Goal: Information Seeking & Learning: Learn about a topic

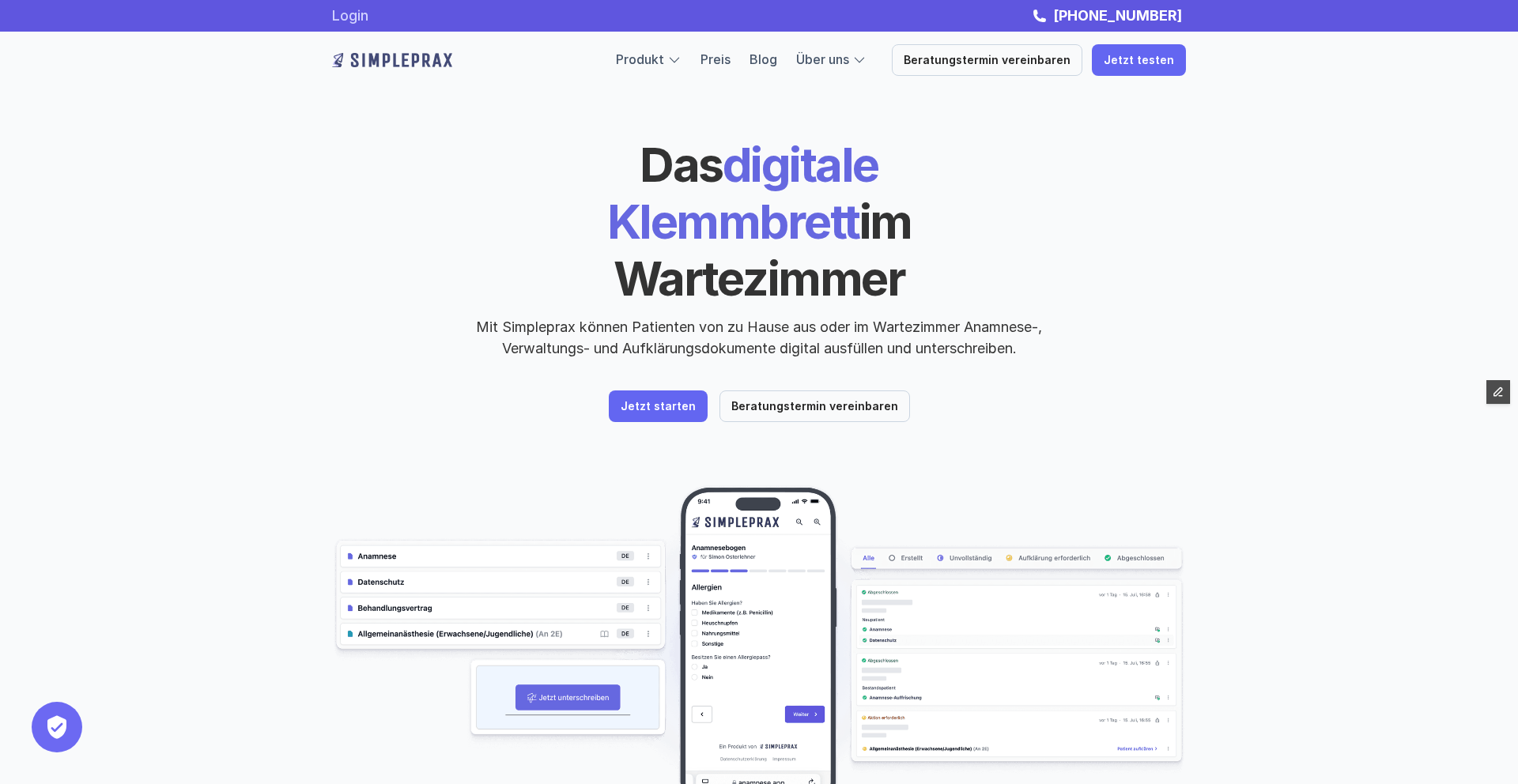
click at [369, 14] on link "Login" at bounding box center [350, 15] width 37 height 17
click at [777, 64] on link "Blog" at bounding box center [763, 60] width 28 height 16
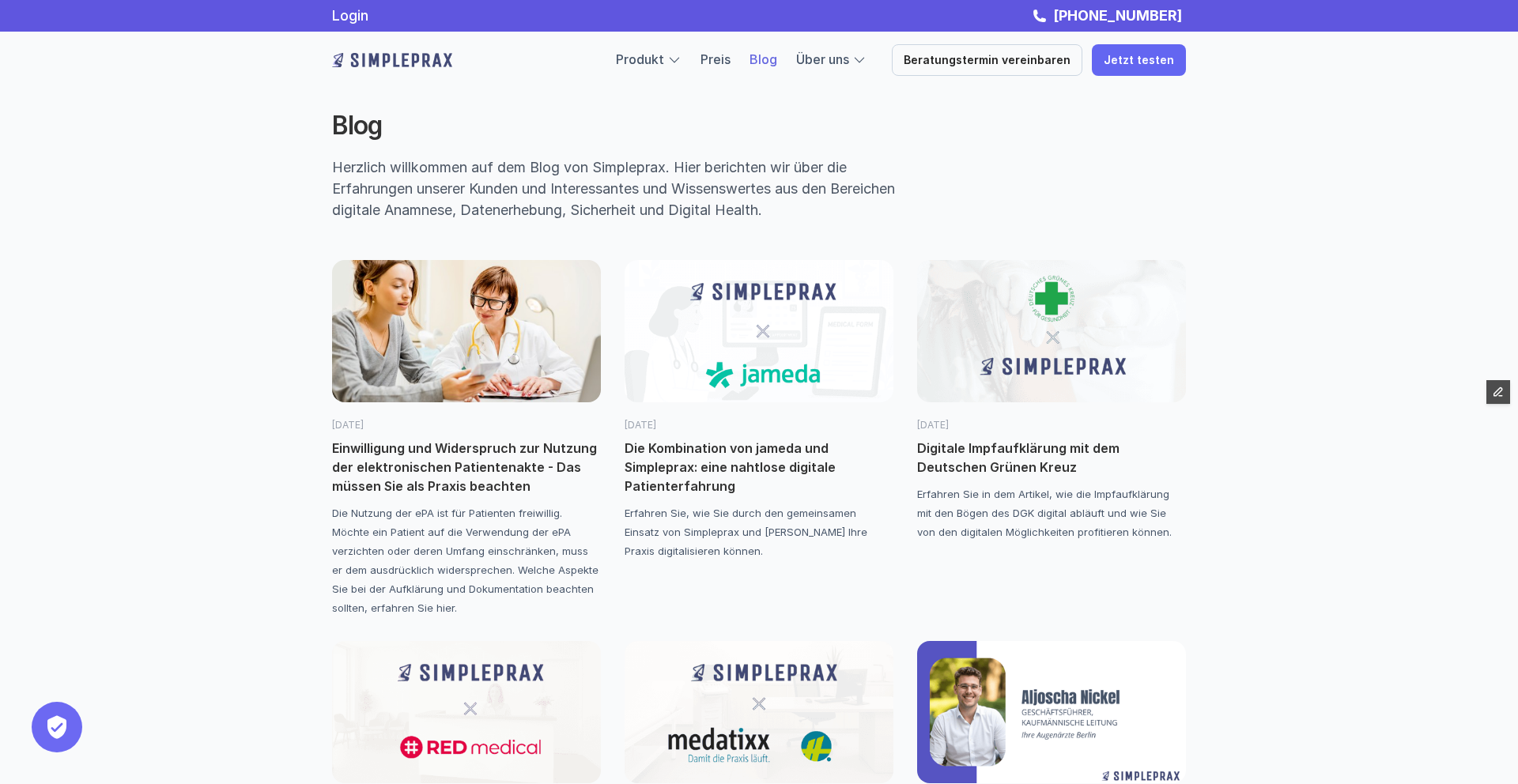
click at [490, 403] on div "[DATE]" at bounding box center [466, 417] width 268 height 30
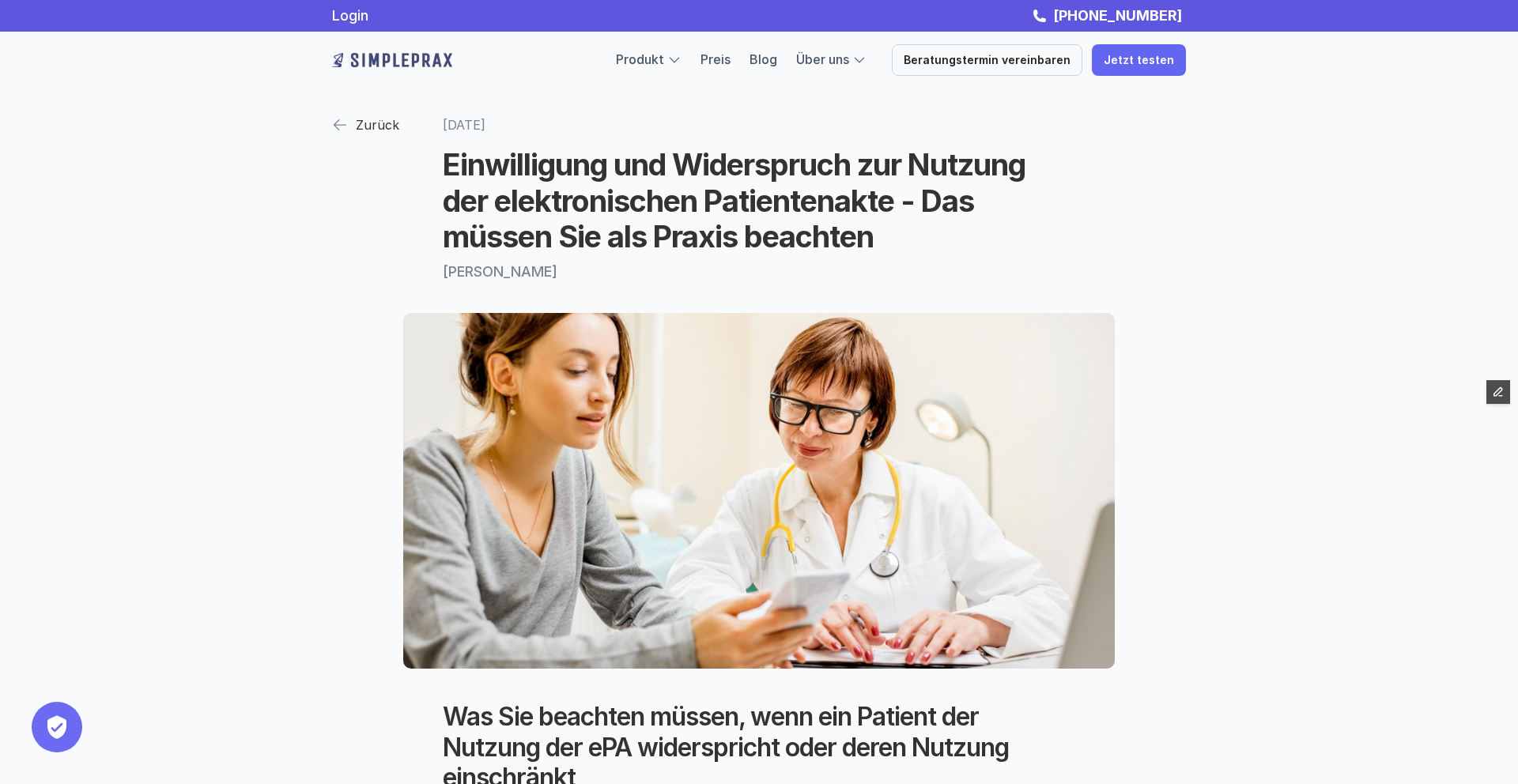
click at [342, 121] on img at bounding box center [340, 125] width 16 height 16
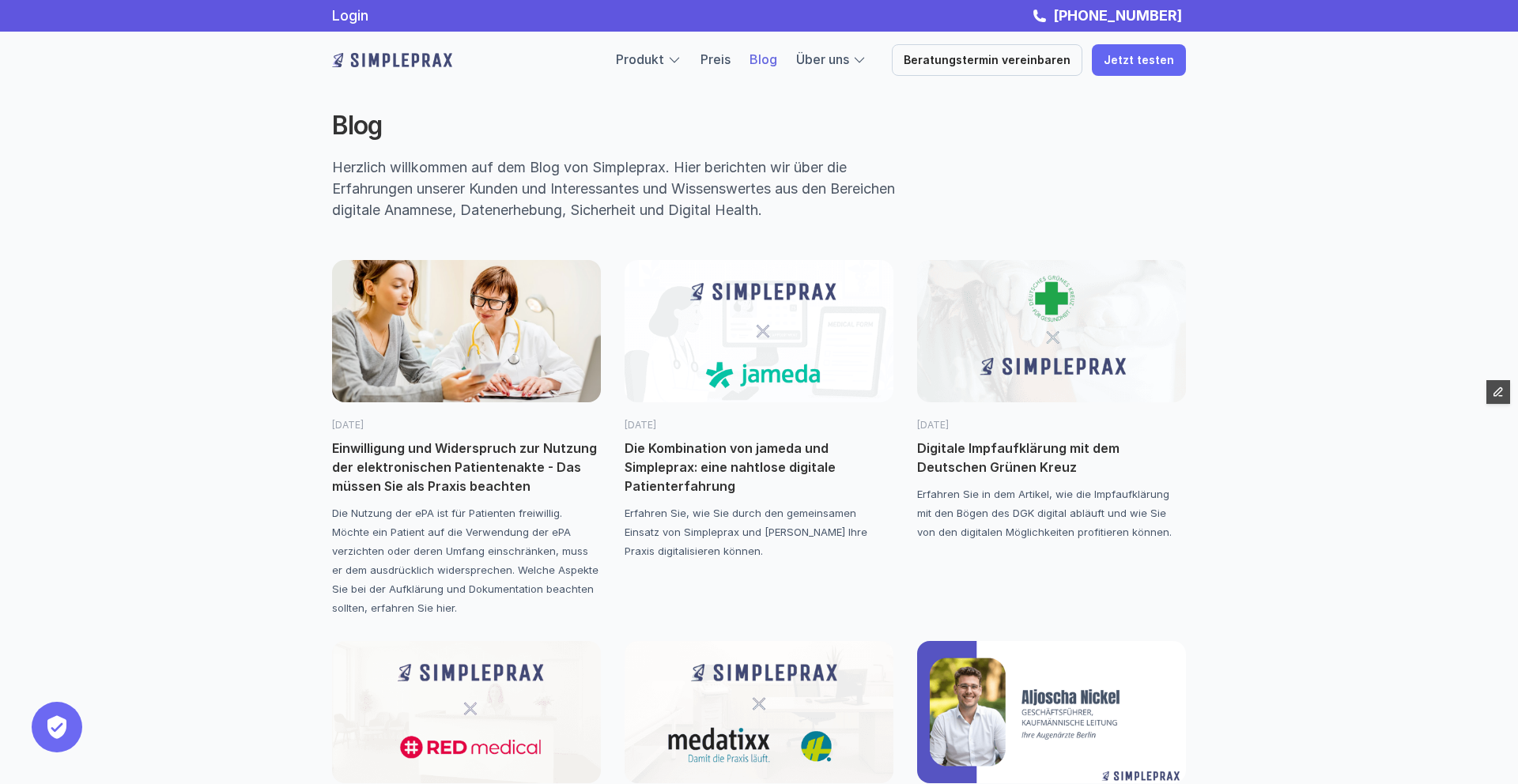
click at [1057, 336] on img at bounding box center [1051, 331] width 268 height 142
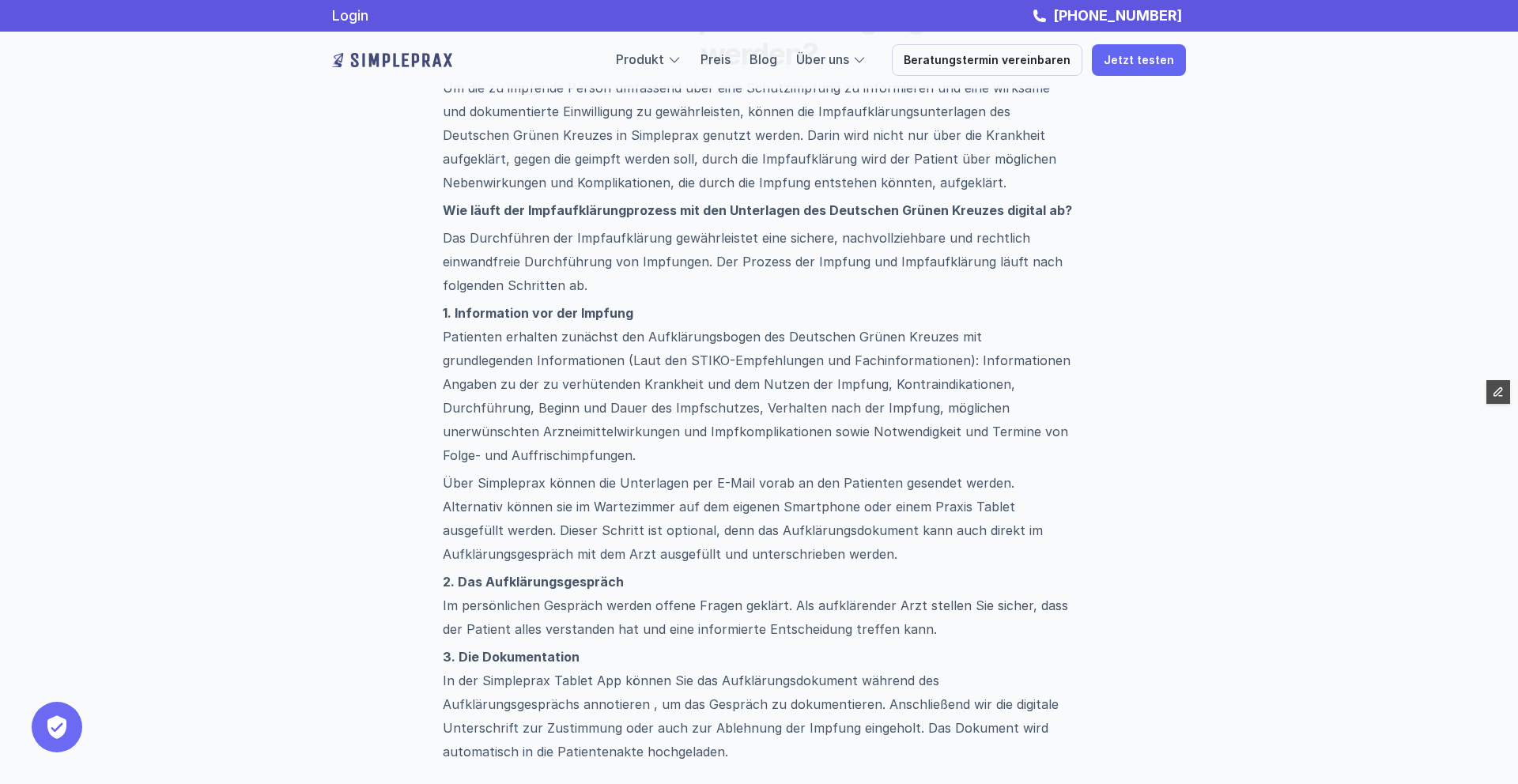
scroll to position [1166, 0]
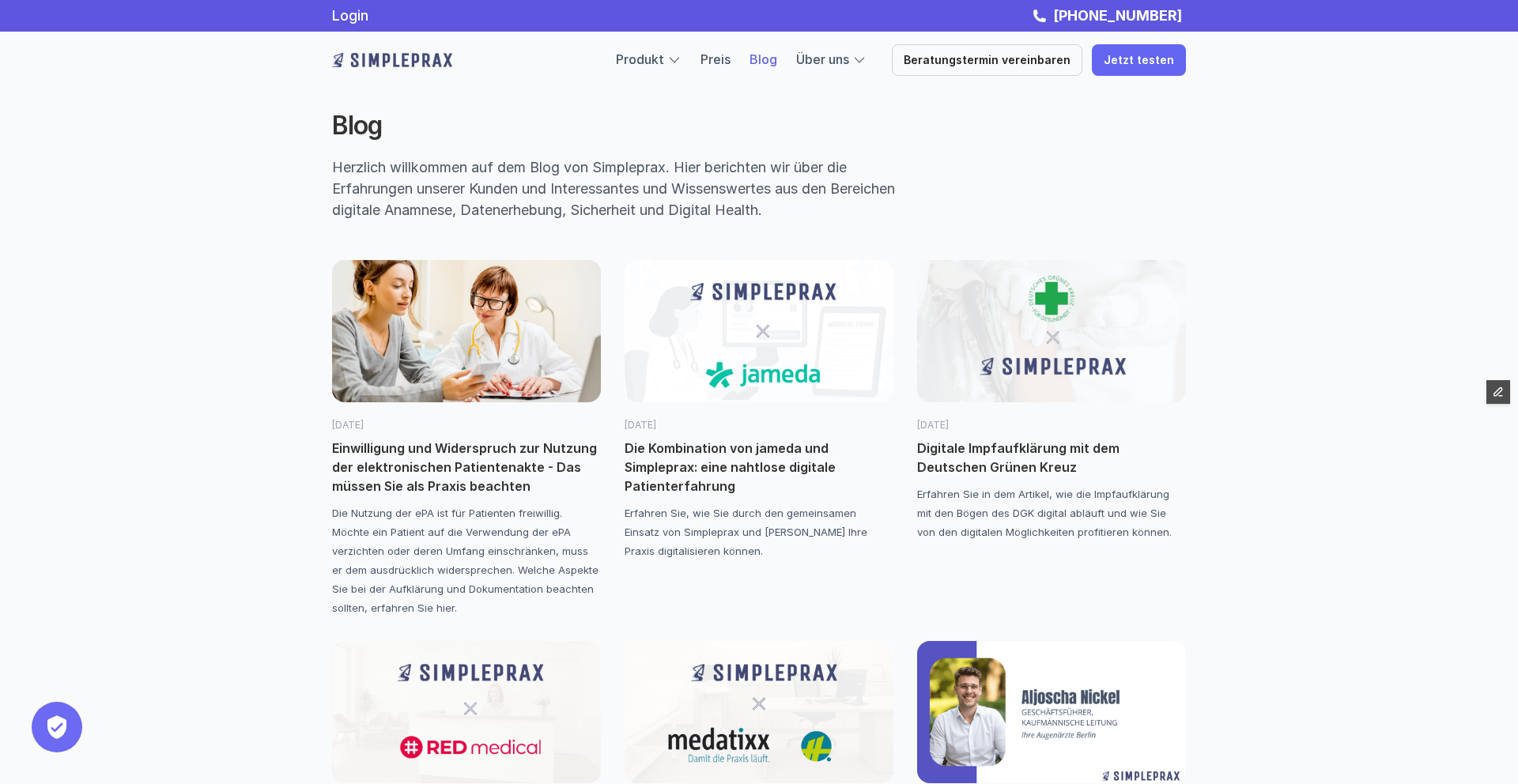
click at [1055, 331] on img at bounding box center [1051, 331] width 268 height 142
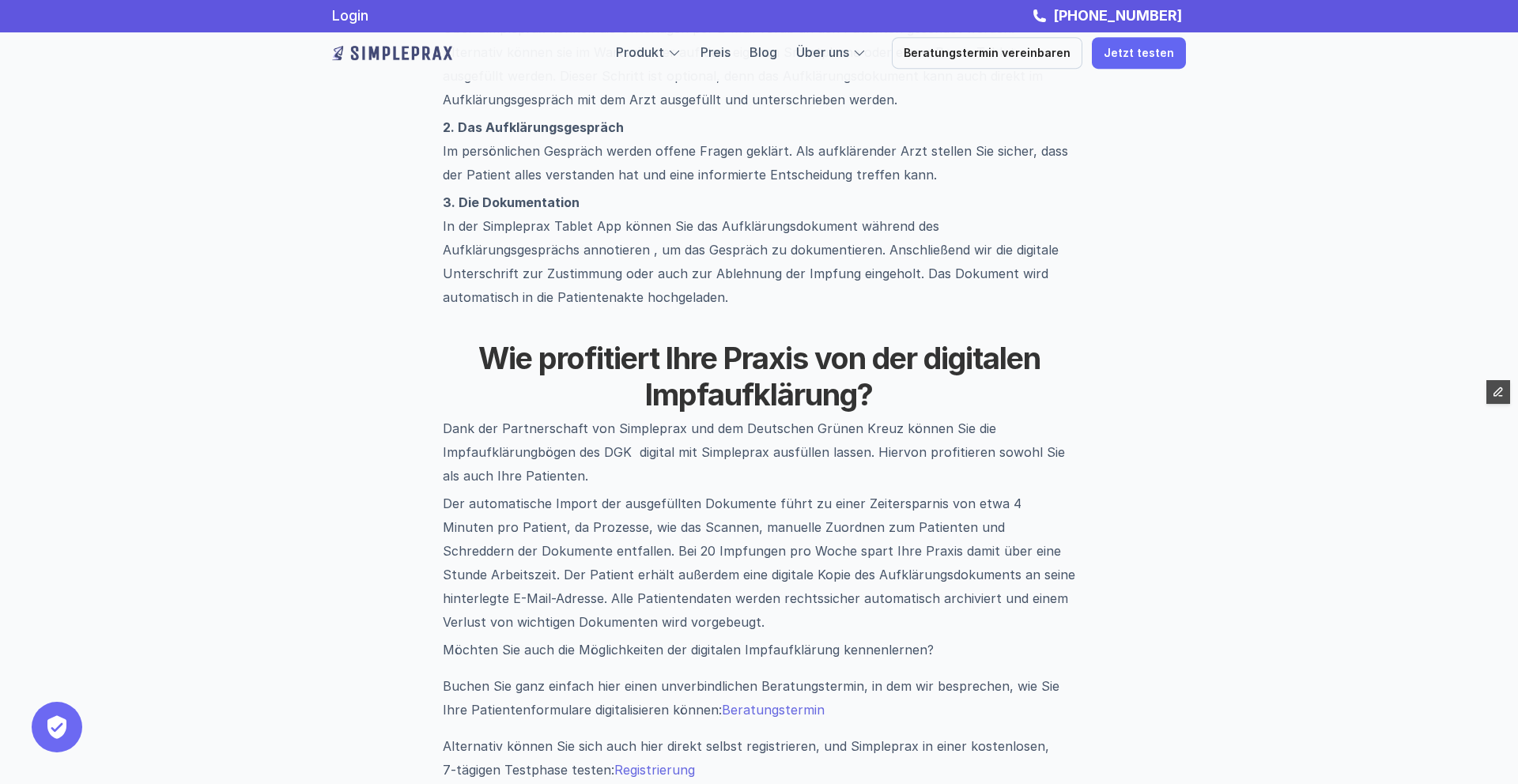
scroll to position [1603, 0]
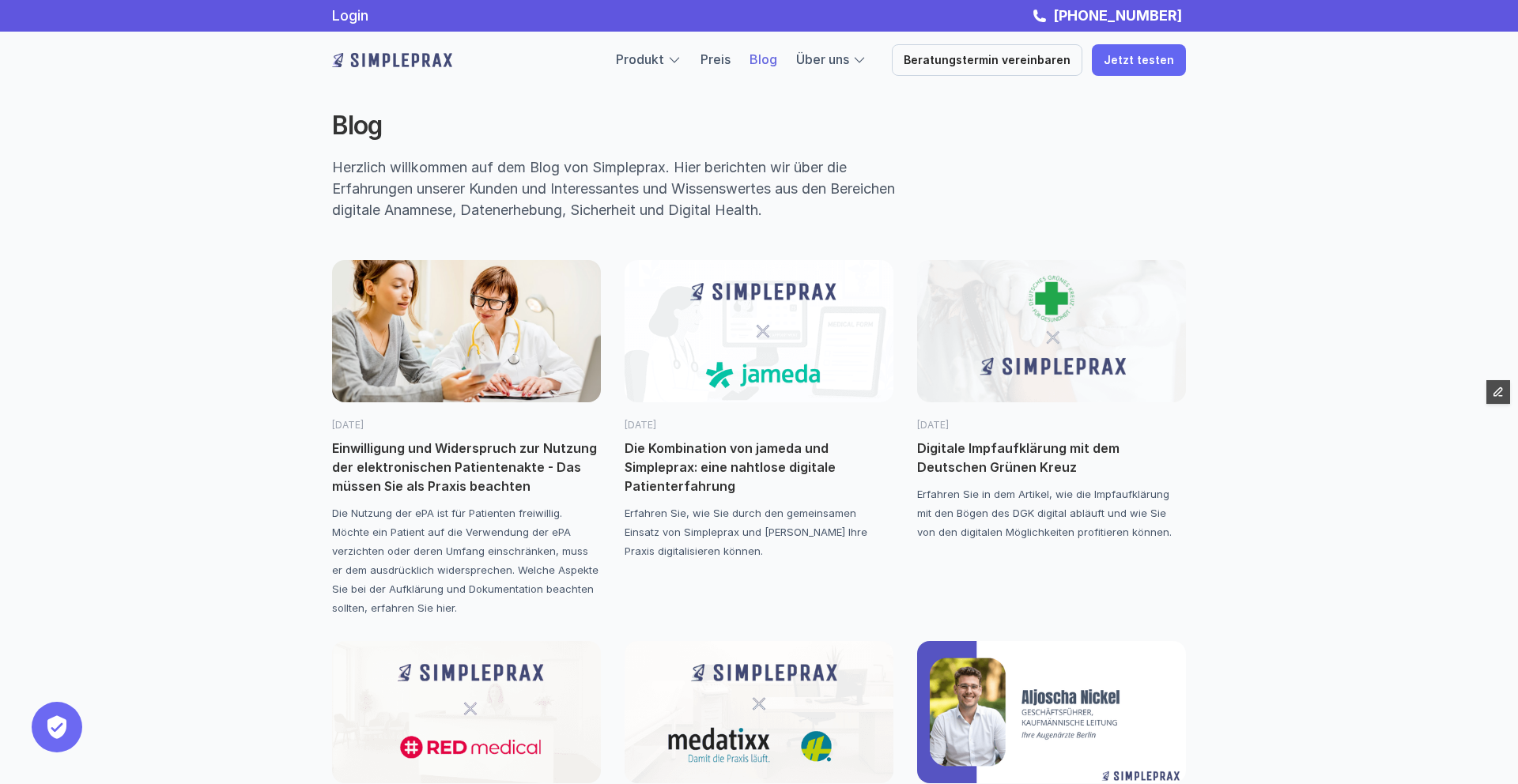
click at [422, 363] on img at bounding box center [466, 331] width 268 height 142
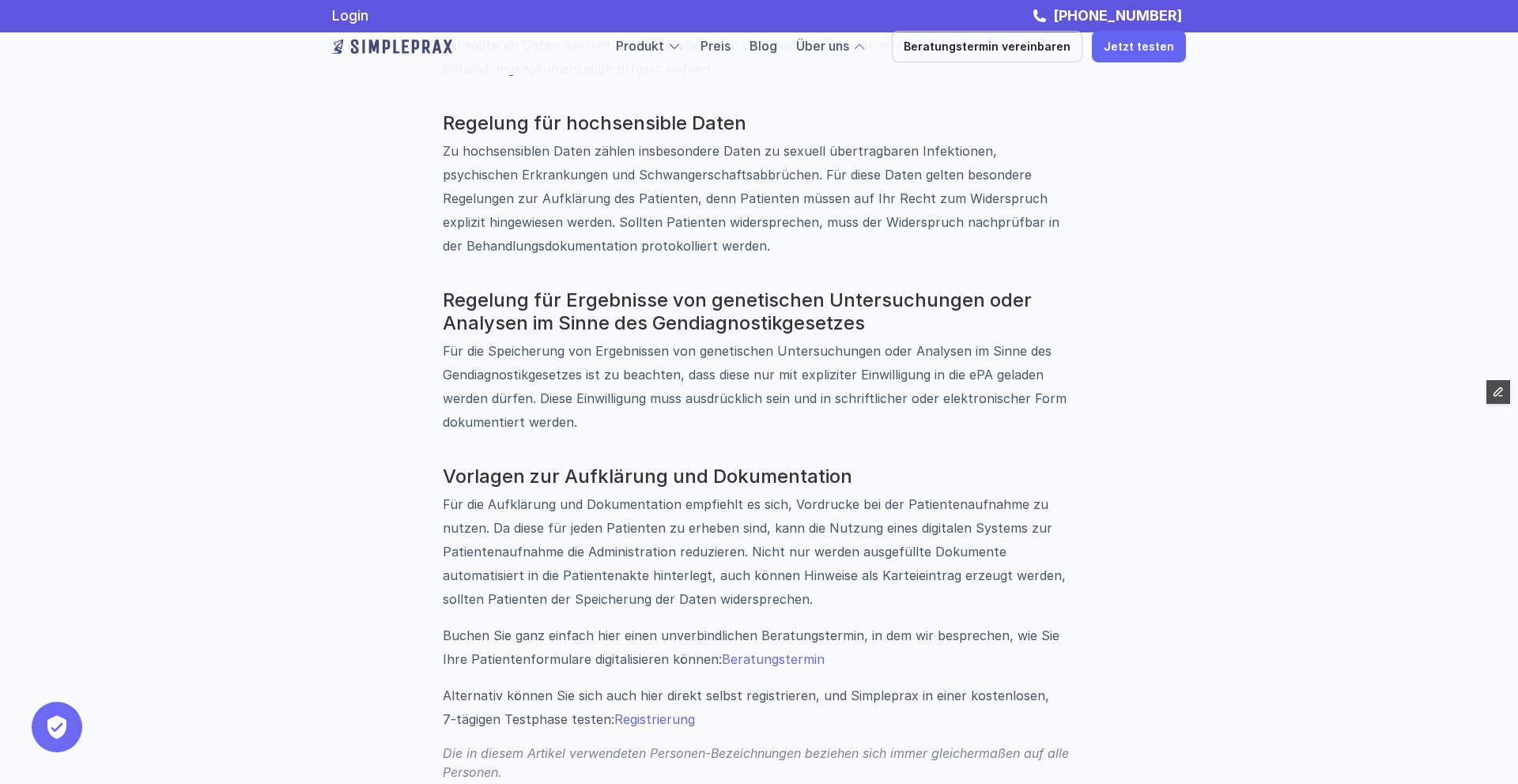
scroll to position [1980, 0]
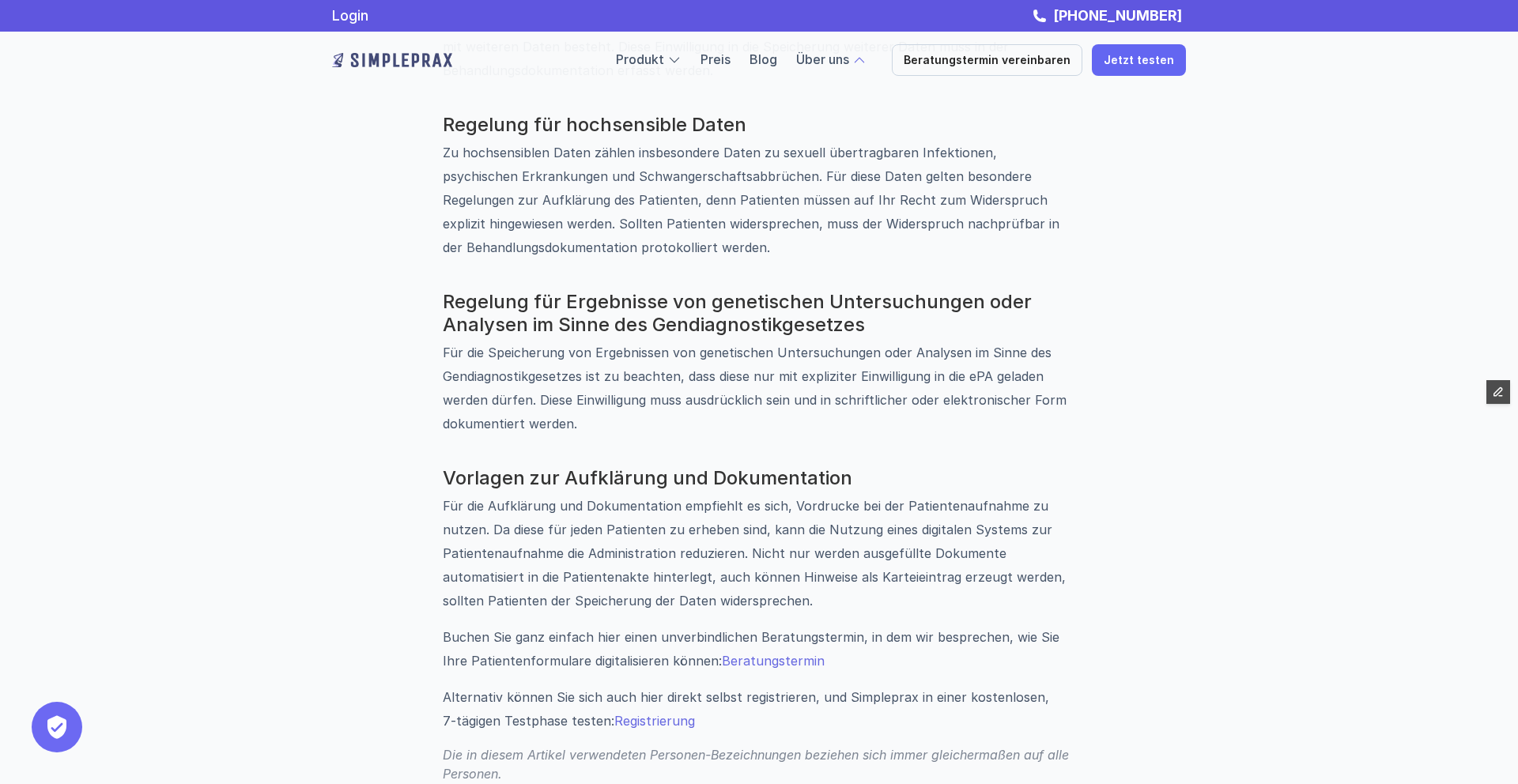
click at [451, 291] on h3 "Regelung für Ergebnisse von genetischen Untersuchungen oder Analysen im Sinne d…" at bounding box center [759, 314] width 632 height 46
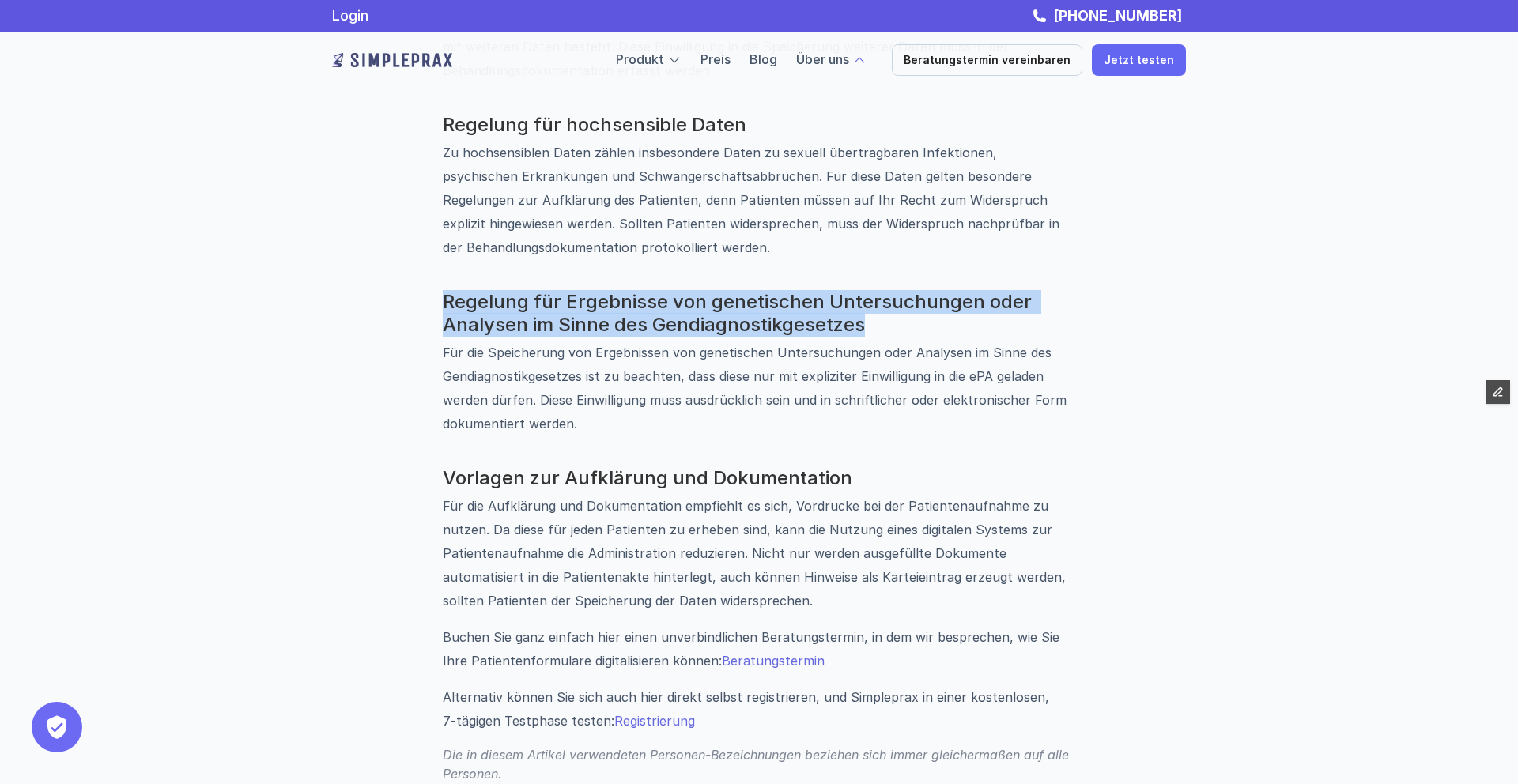
drag, startPoint x: 474, startPoint y: 273, endPoint x: 874, endPoint y: 296, distance: 400.7
copy h3 "Regelung für Ergebnisse von genetischen Untersuchungen oder Analysen im Sinne d…"
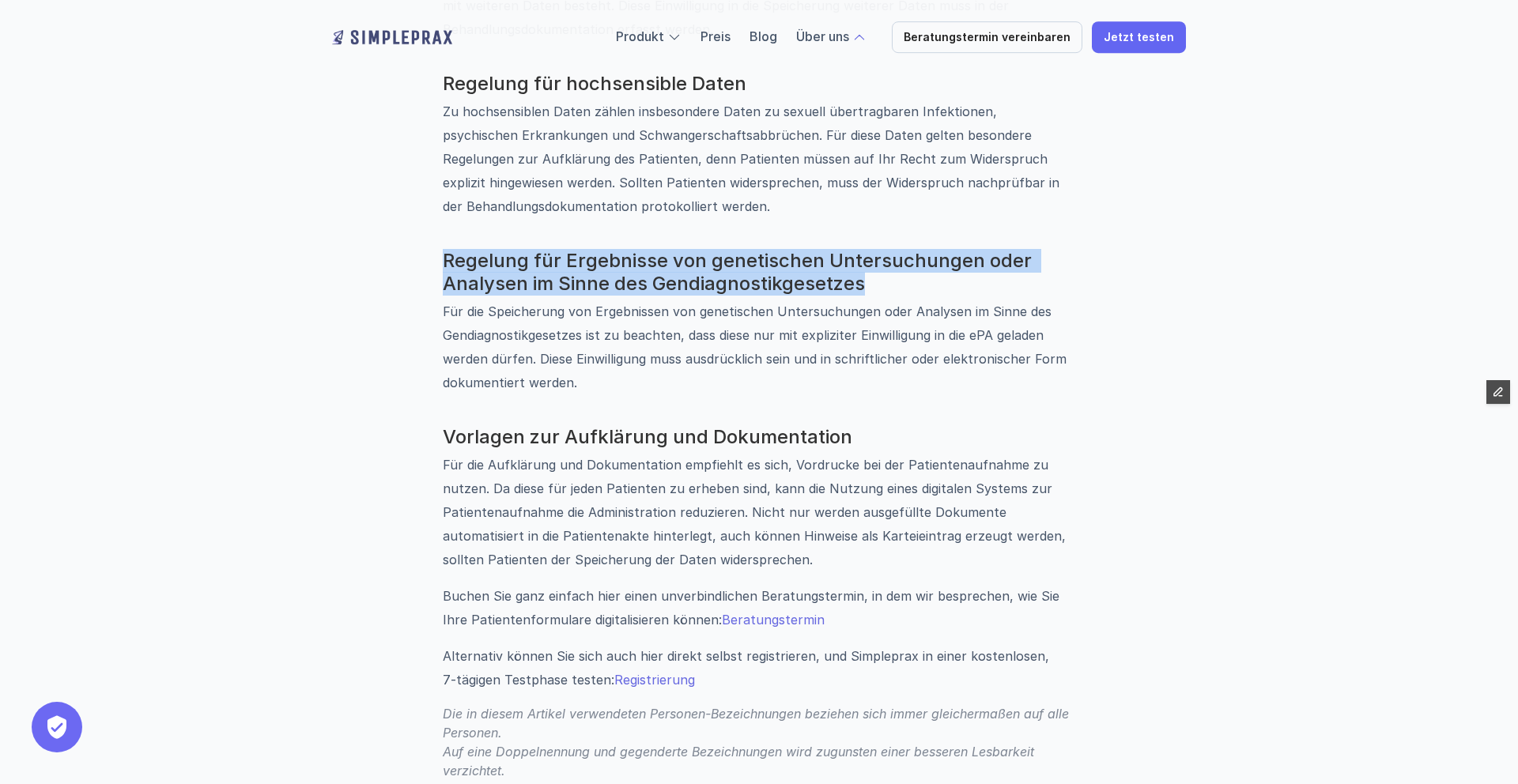
scroll to position [2023, 0]
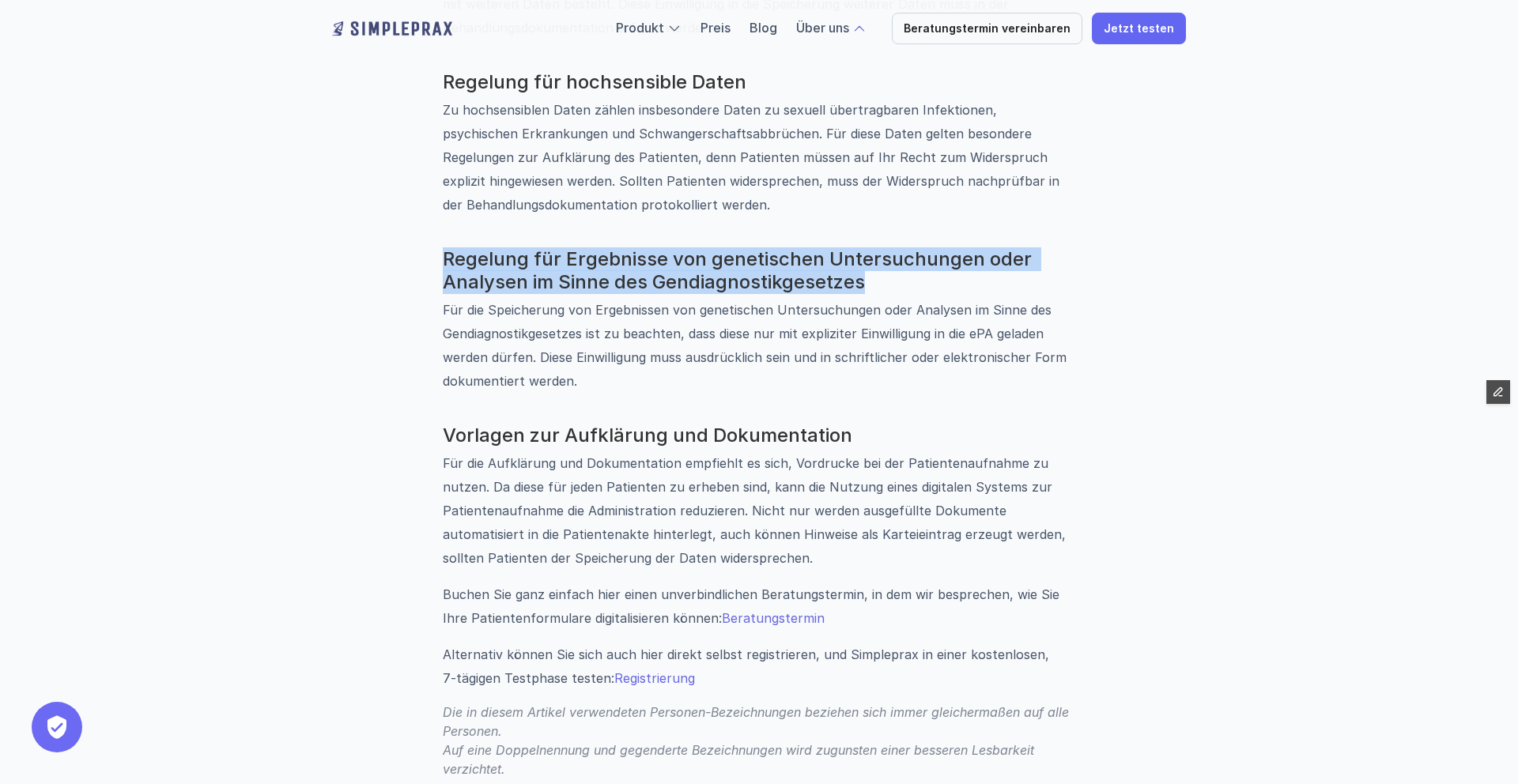
click at [892, 264] on h3 "Regelung für Ergebnisse von genetischen Untersuchungen oder Analysen im Sinne d…" at bounding box center [759, 271] width 632 height 46
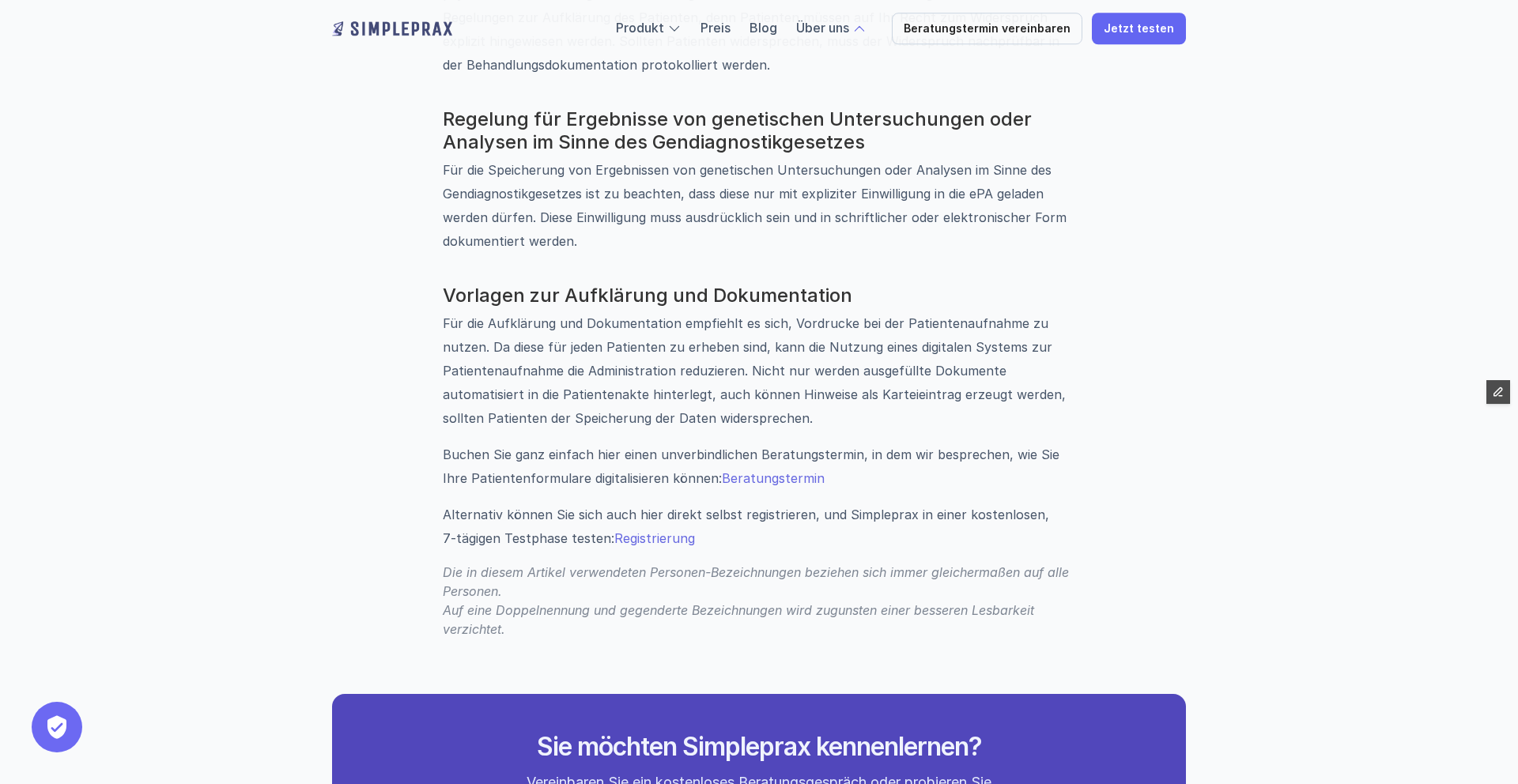
scroll to position [2166, 0]
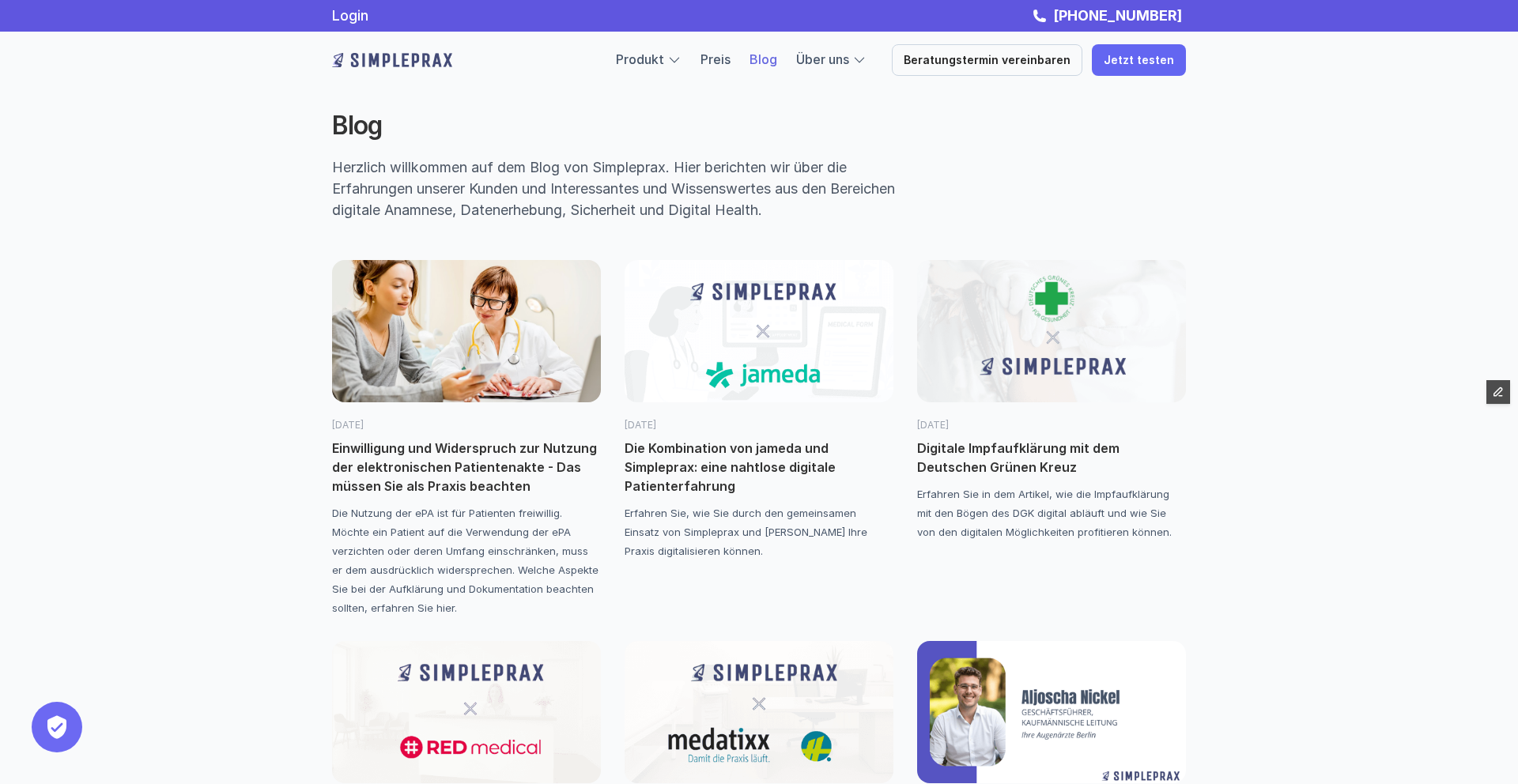
click at [1106, 362] on img at bounding box center [1051, 331] width 268 height 142
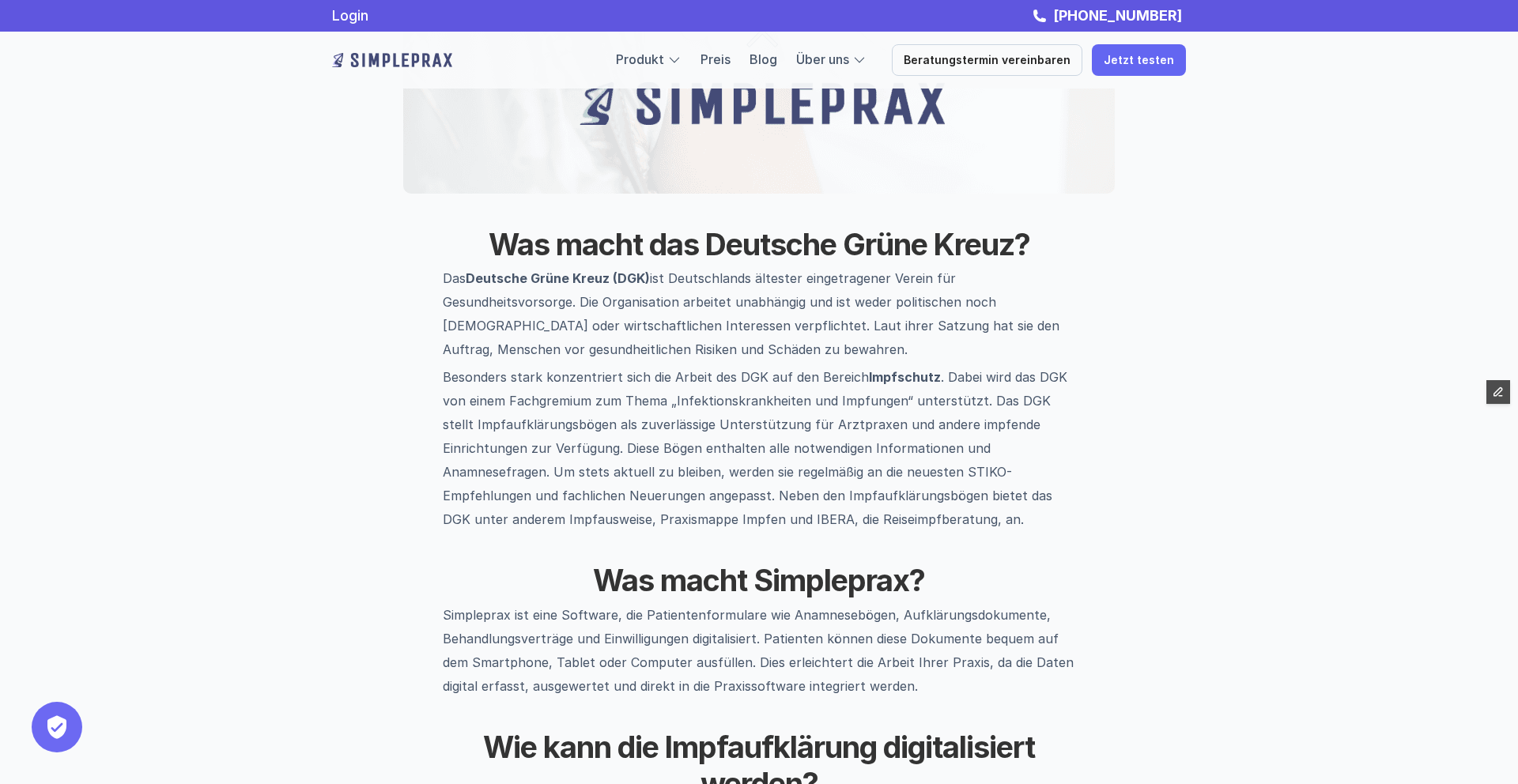
scroll to position [438, 0]
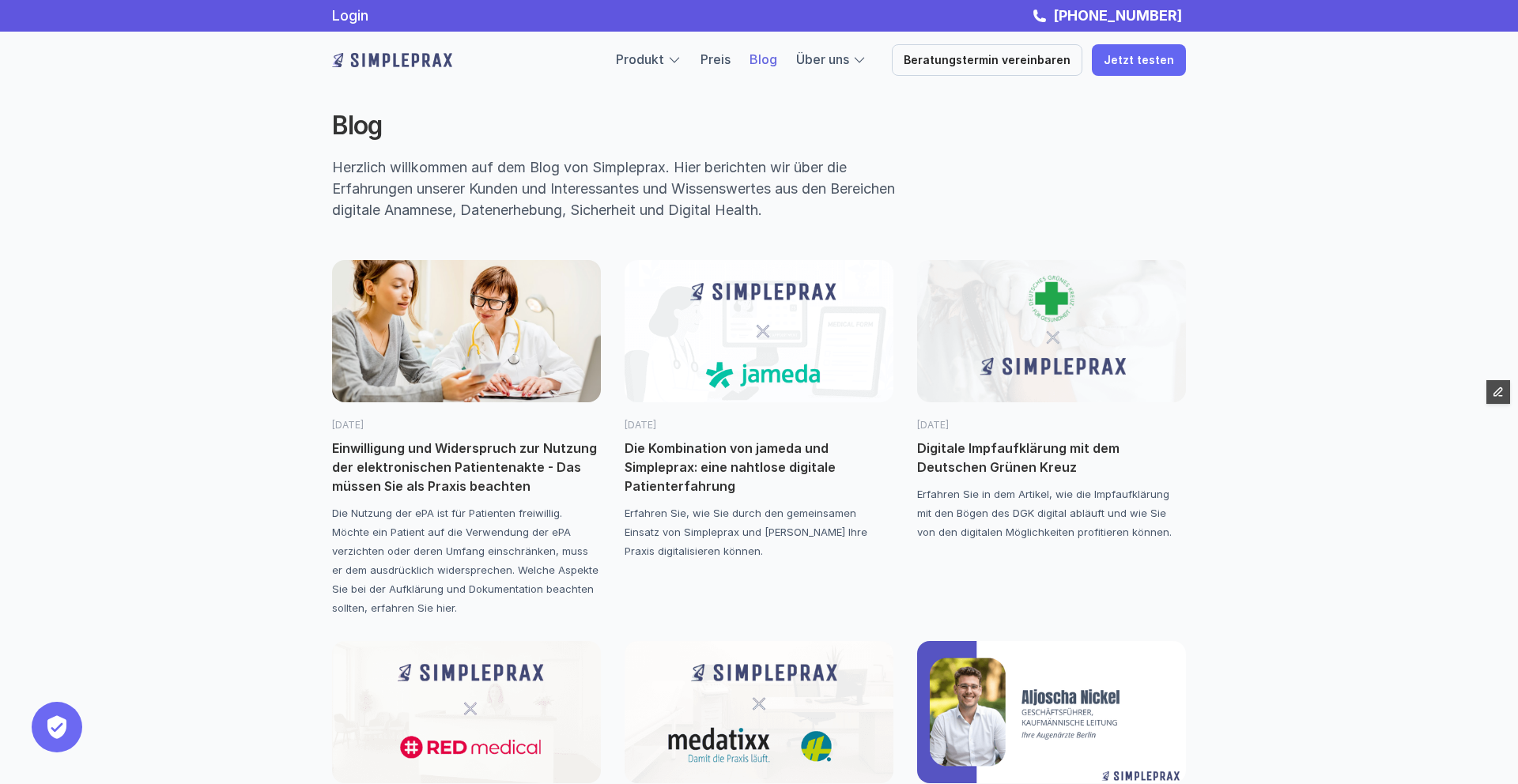
click at [470, 327] on img at bounding box center [466, 331] width 268 height 142
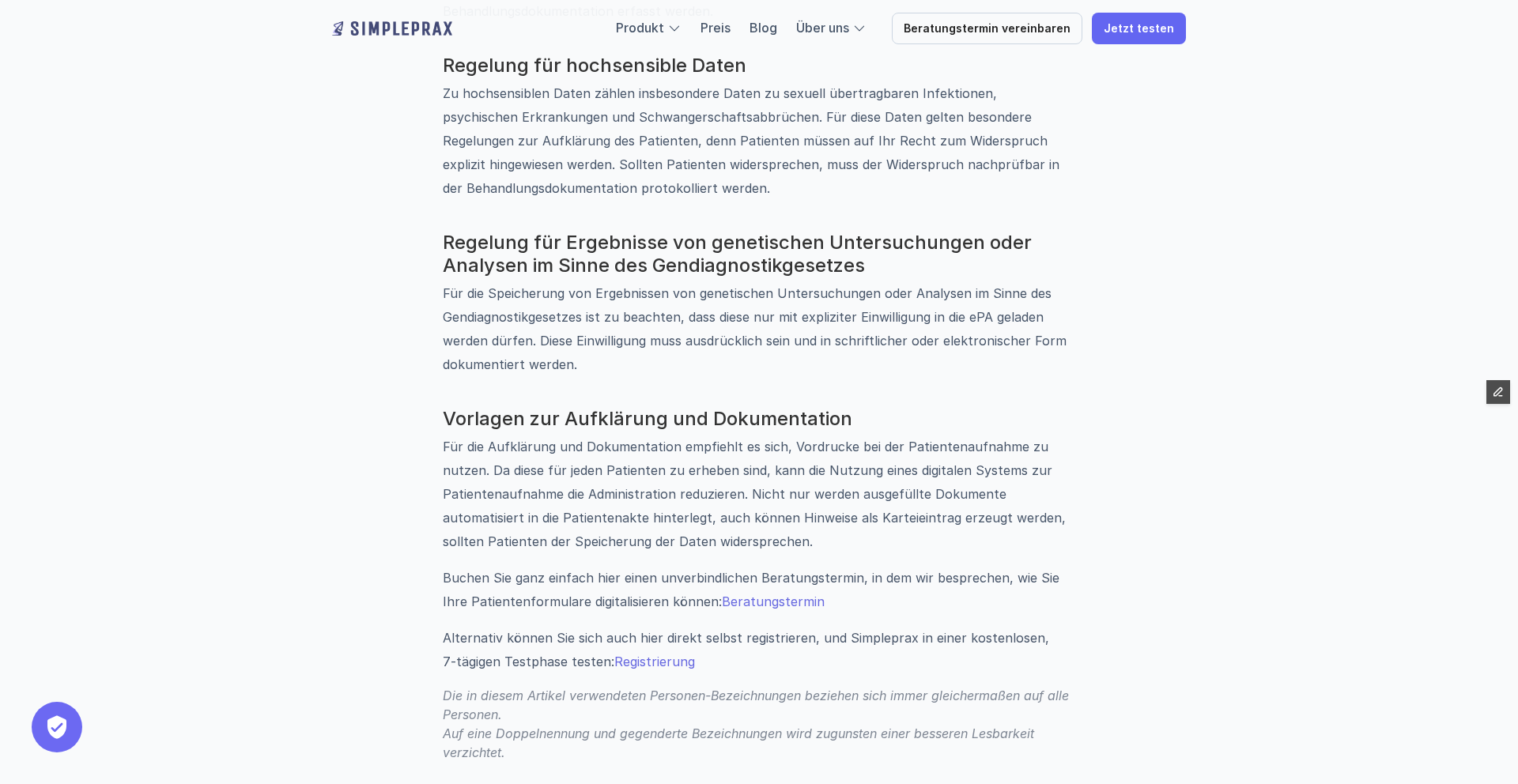
scroll to position [2046, 0]
